Goal: Task Accomplishment & Management: Manage account settings

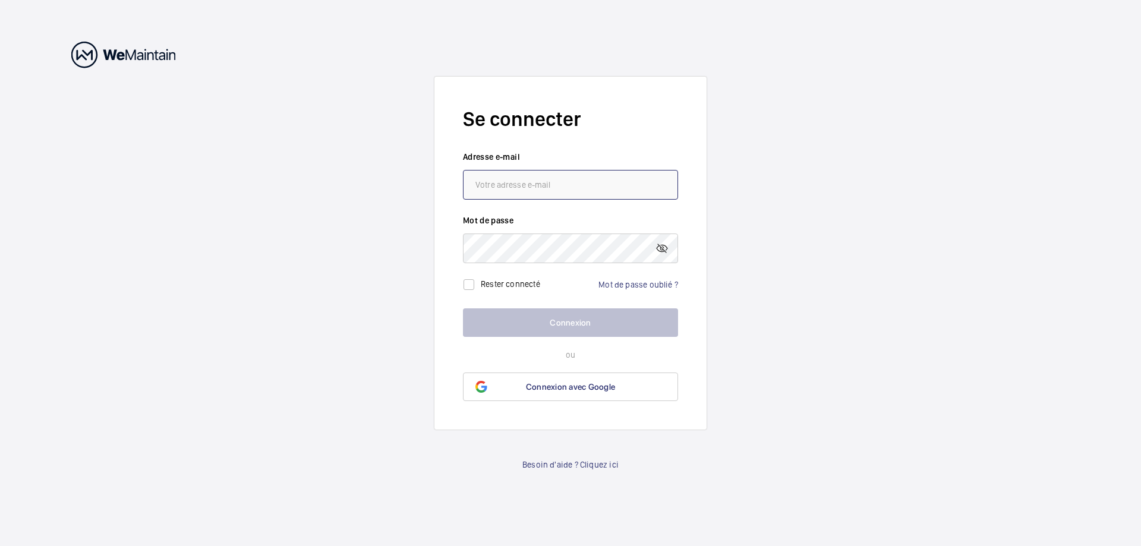
click at [501, 196] on input "email" at bounding box center [570, 185] width 215 height 30
paste input "elise.gendre@humakey.com"
type input "elise.gendre@humakey.com"
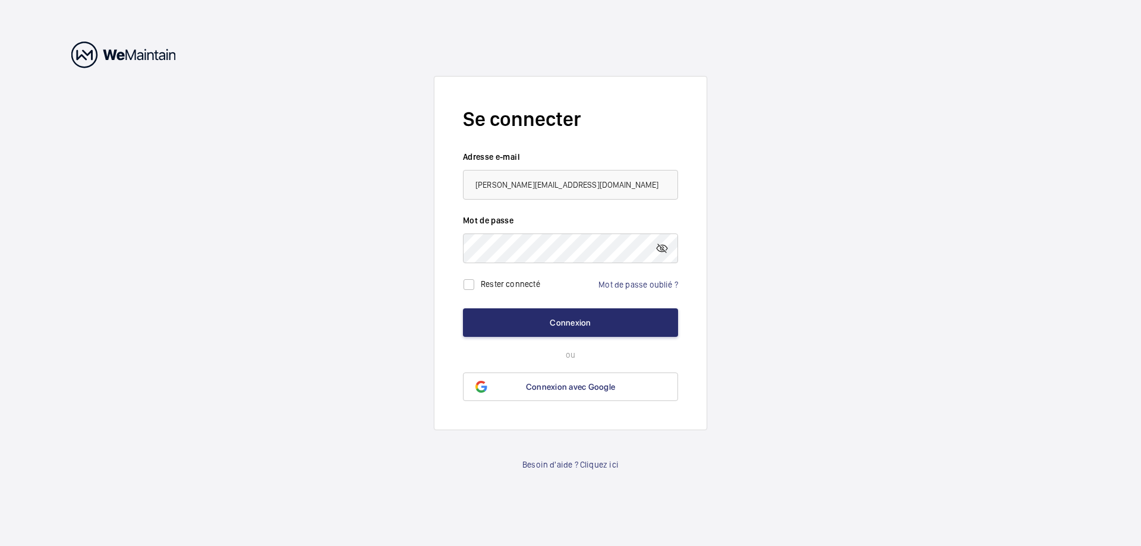
click at [512, 287] on label "Rester connecté" at bounding box center [510, 284] width 59 height 10
checkbox input "true"
click at [525, 318] on button "Connexion" at bounding box center [570, 322] width 215 height 29
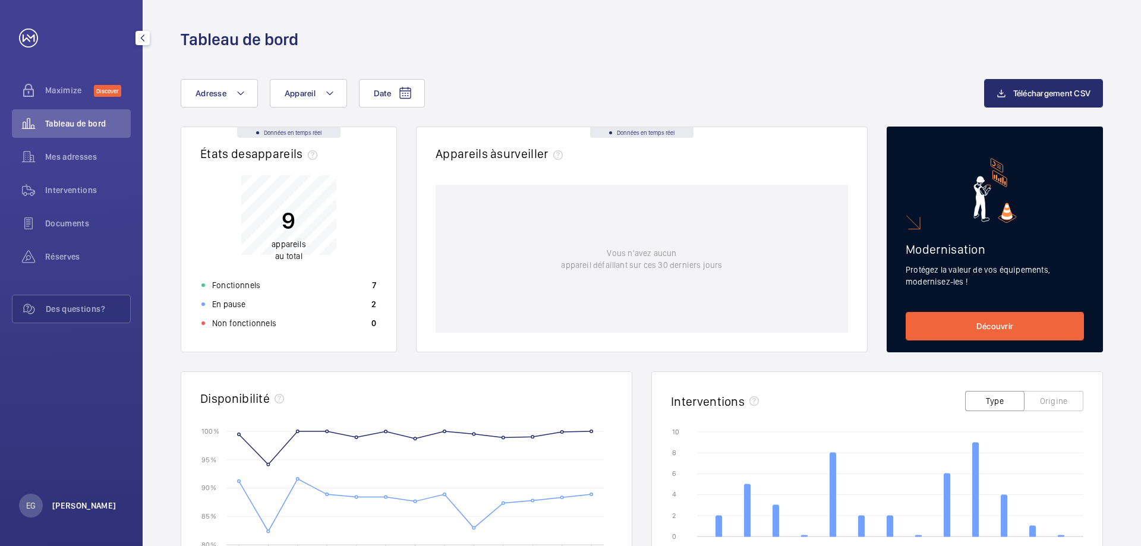
click at [92, 506] on p "Elise Gendre" at bounding box center [84, 506] width 64 height 12
click at [59, 454] on link "Paramètres" at bounding box center [52, 457] width 42 height 10
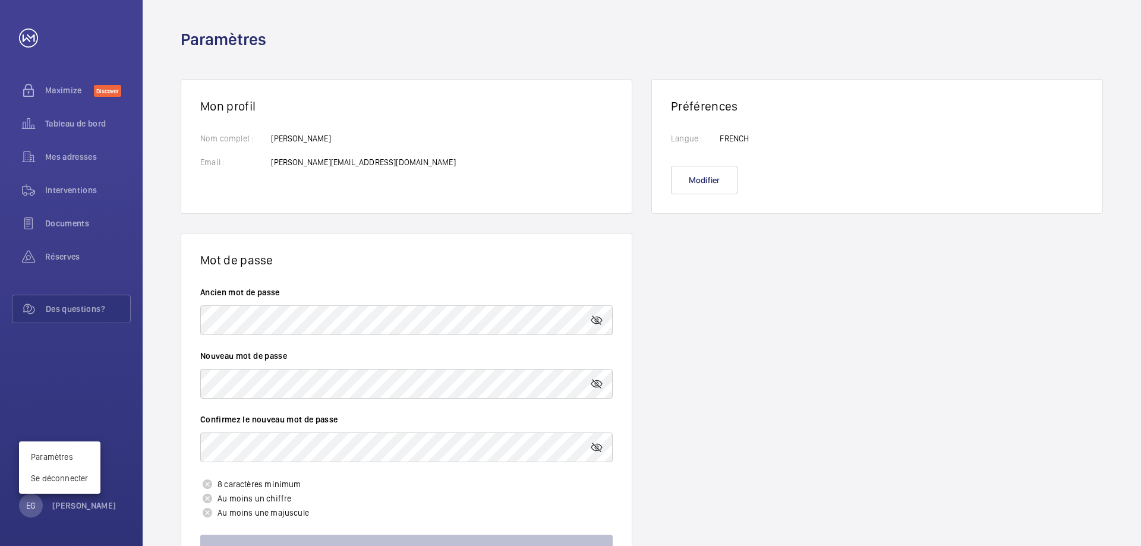
click at [329, 321] on div at bounding box center [570, 273] width 1141 height 546
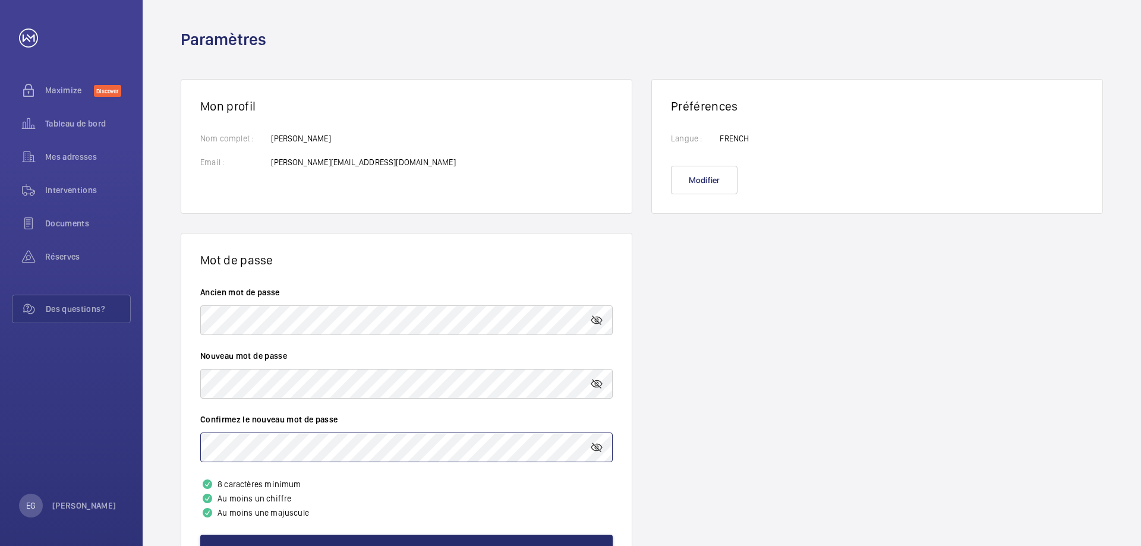
scroll to position [65, 0]
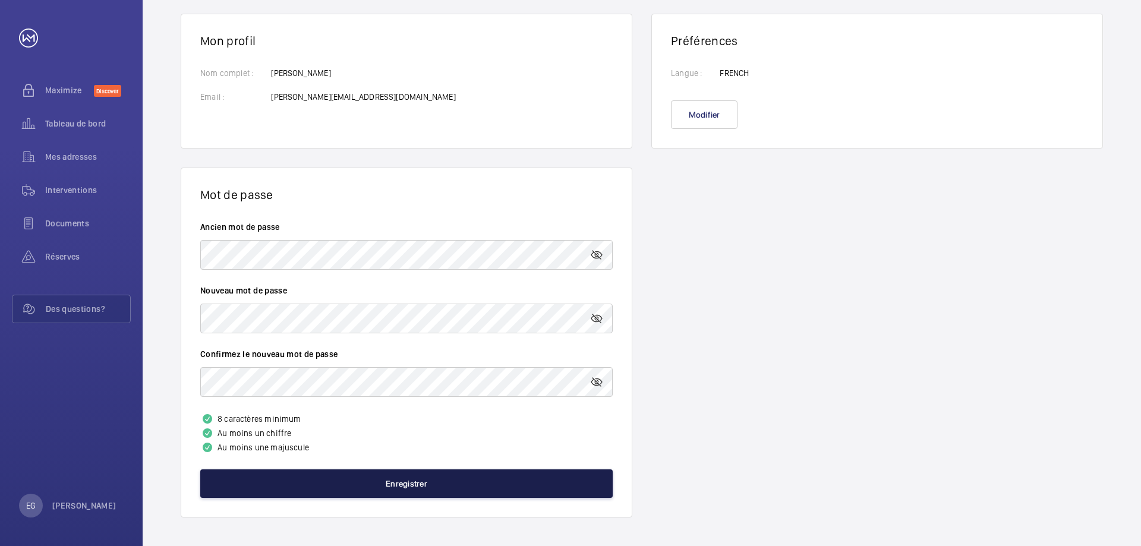
click at [305, 474] on button "Enregistrer" at bounding box center [406, 483] width 412 height 29
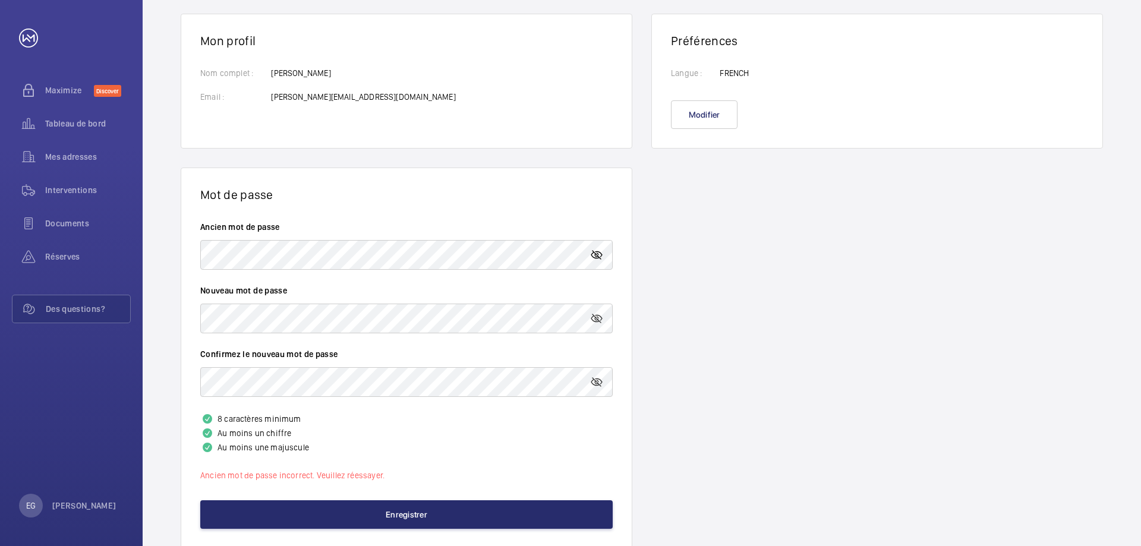
click at [595, 251] on mat-icon at bounding box center [596, 255] width 14 height 14
click at [600, 323] on mat-icon at bounding box center [596, 318] width 14 height 14
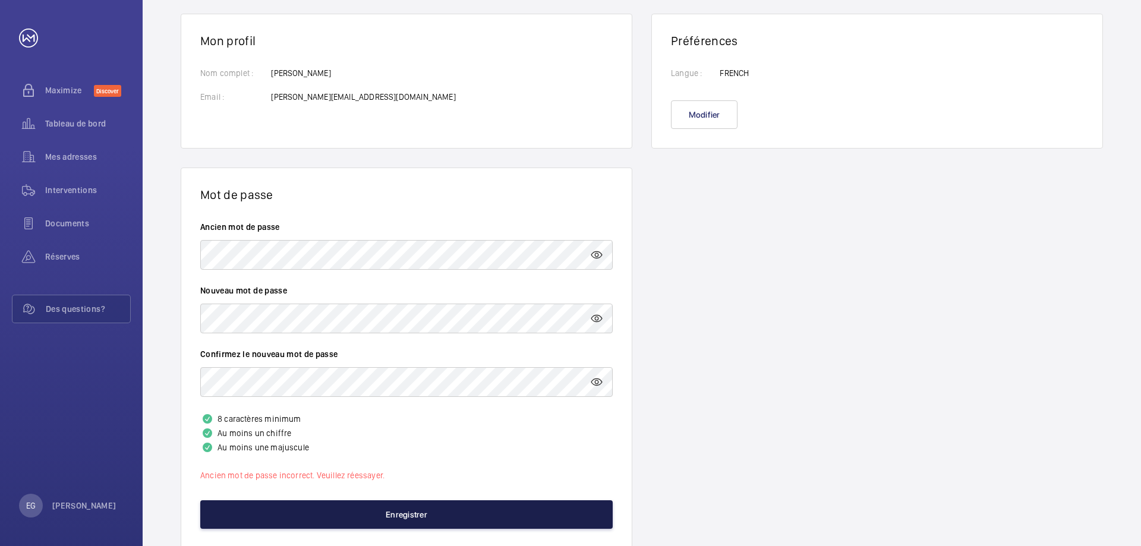
click at [380, 510] on button "Enregistrer" at bounding box center [406, 514] width 412 height 29
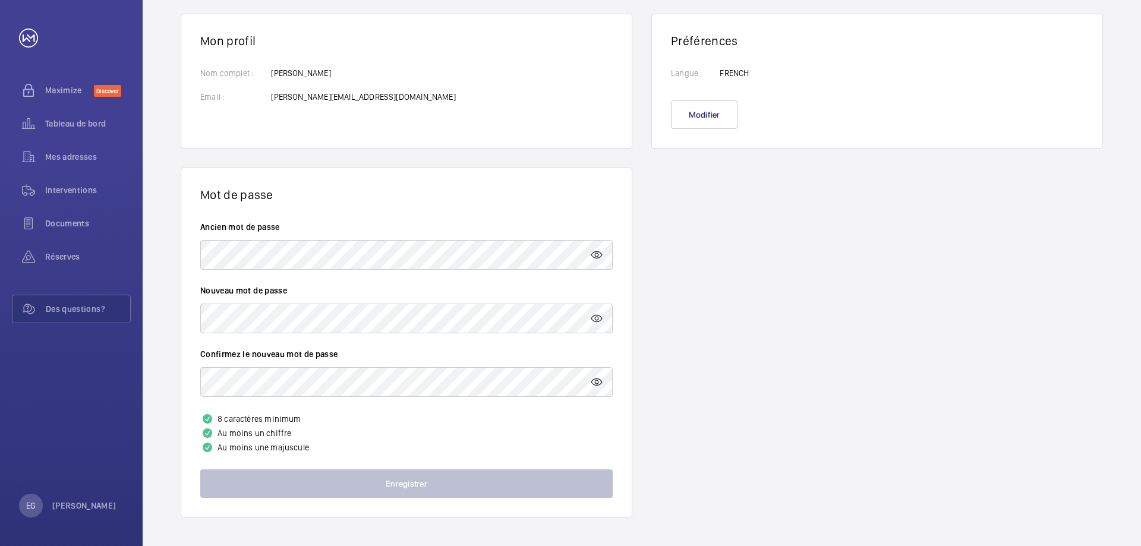
scroll to position [58, 0]
